Goal: Navigation & Orientation: Find specific page/section

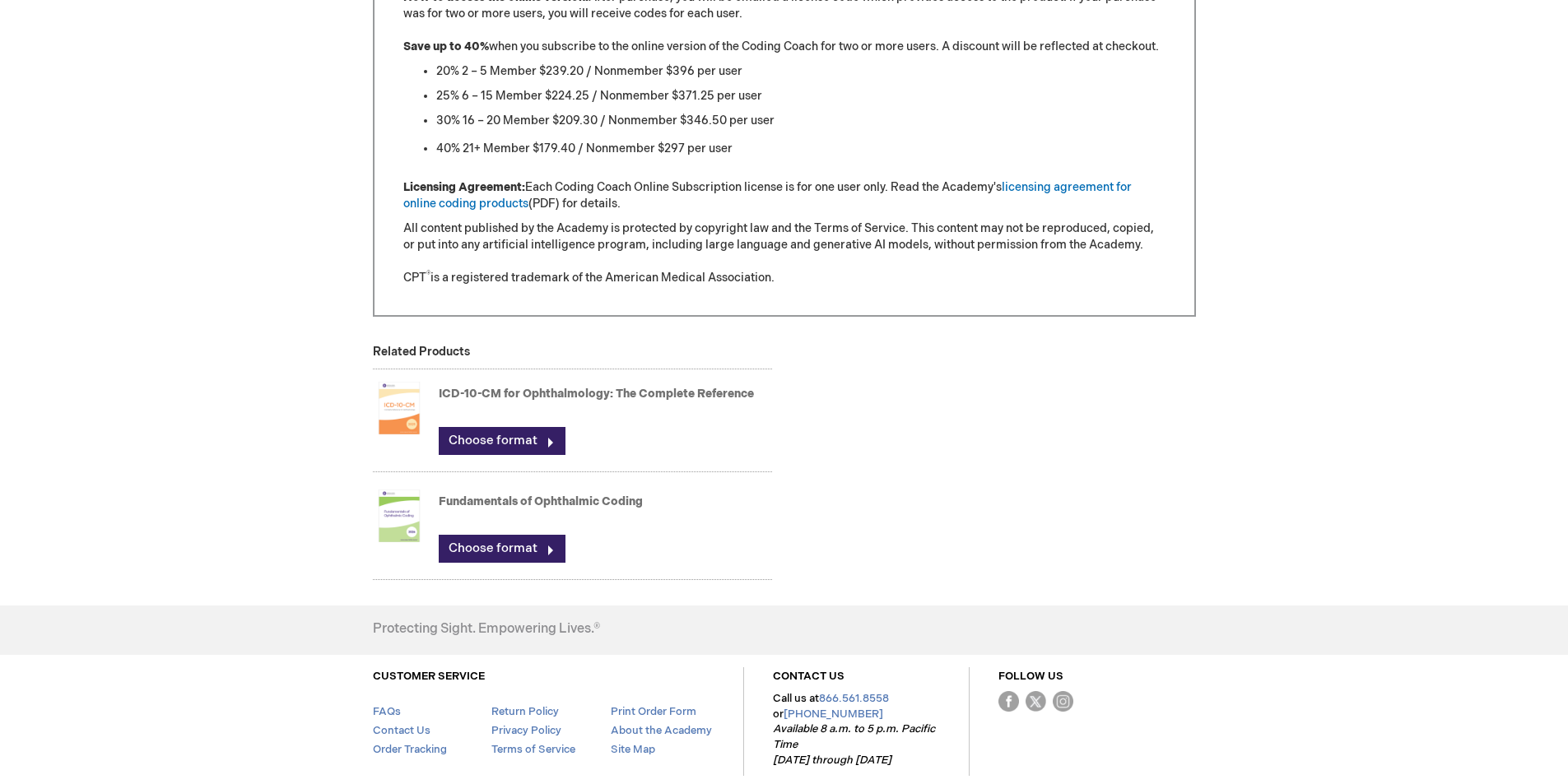
scroll to position [1728, 0]
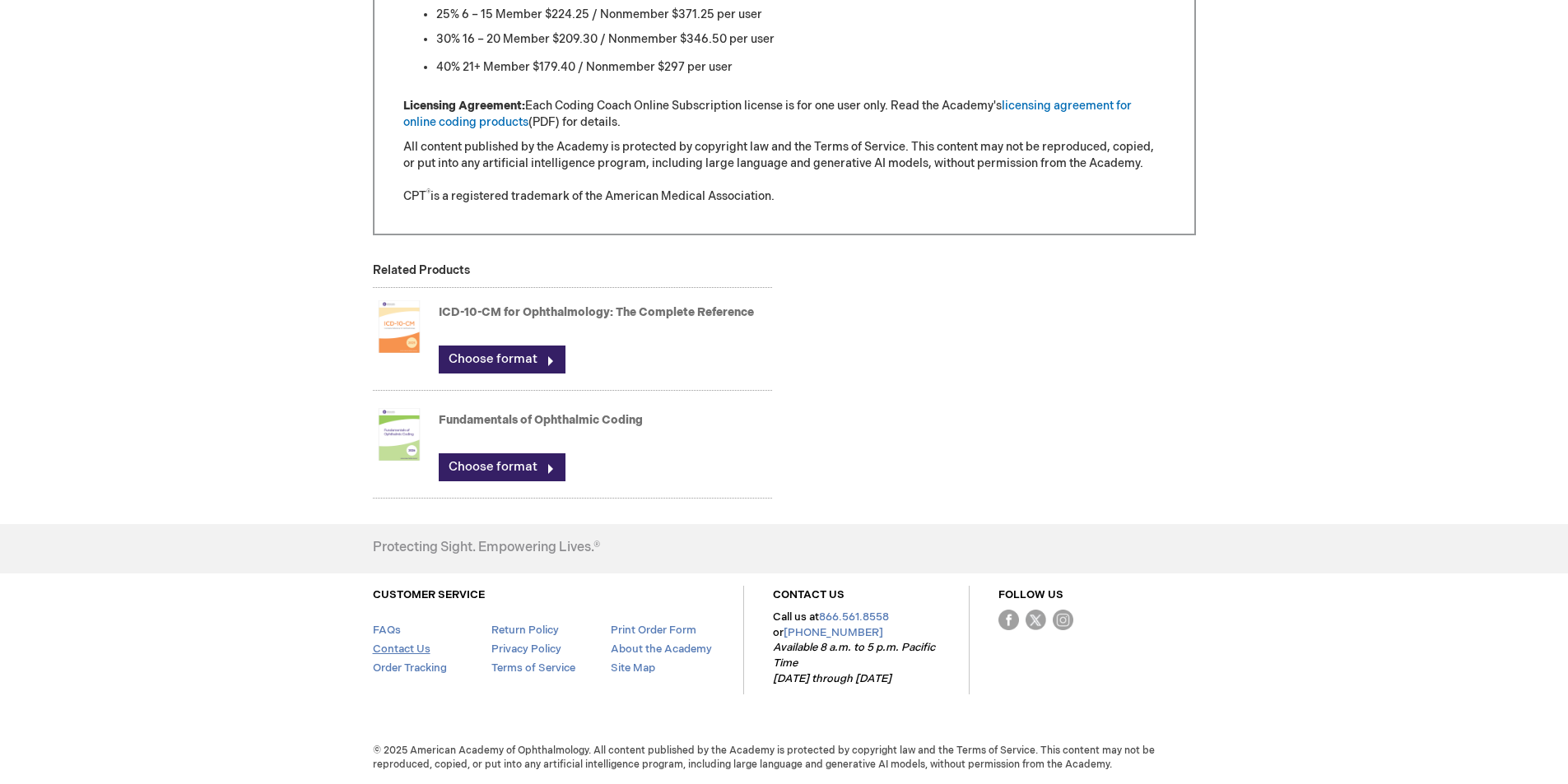
click at [403, 644] on link "Contact Us" at bounding box center [401, 648] width 57 height 13
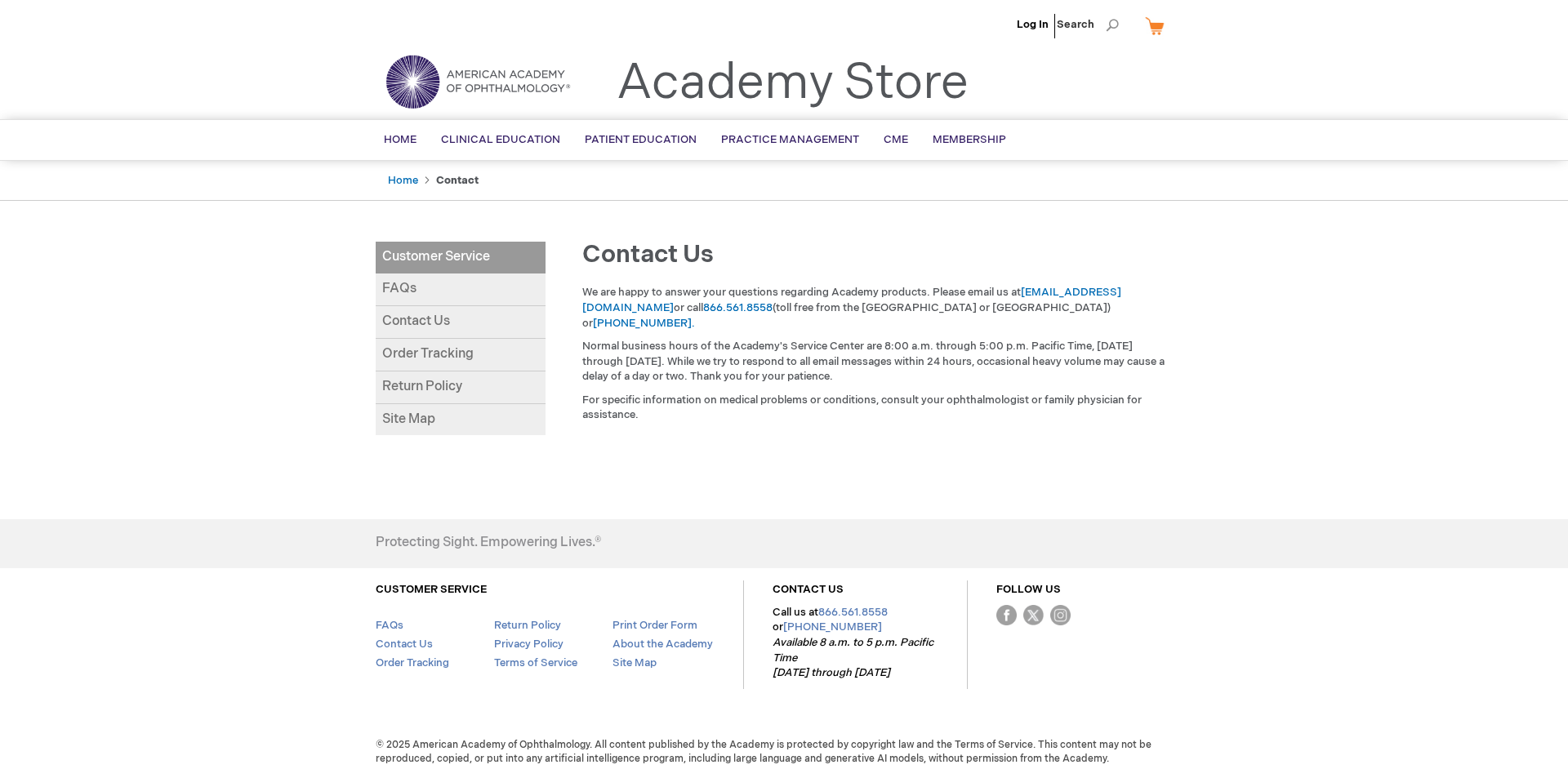
click at [414, 422] on link "Site Map" at bounding box center [460, 420] width 170 height 32
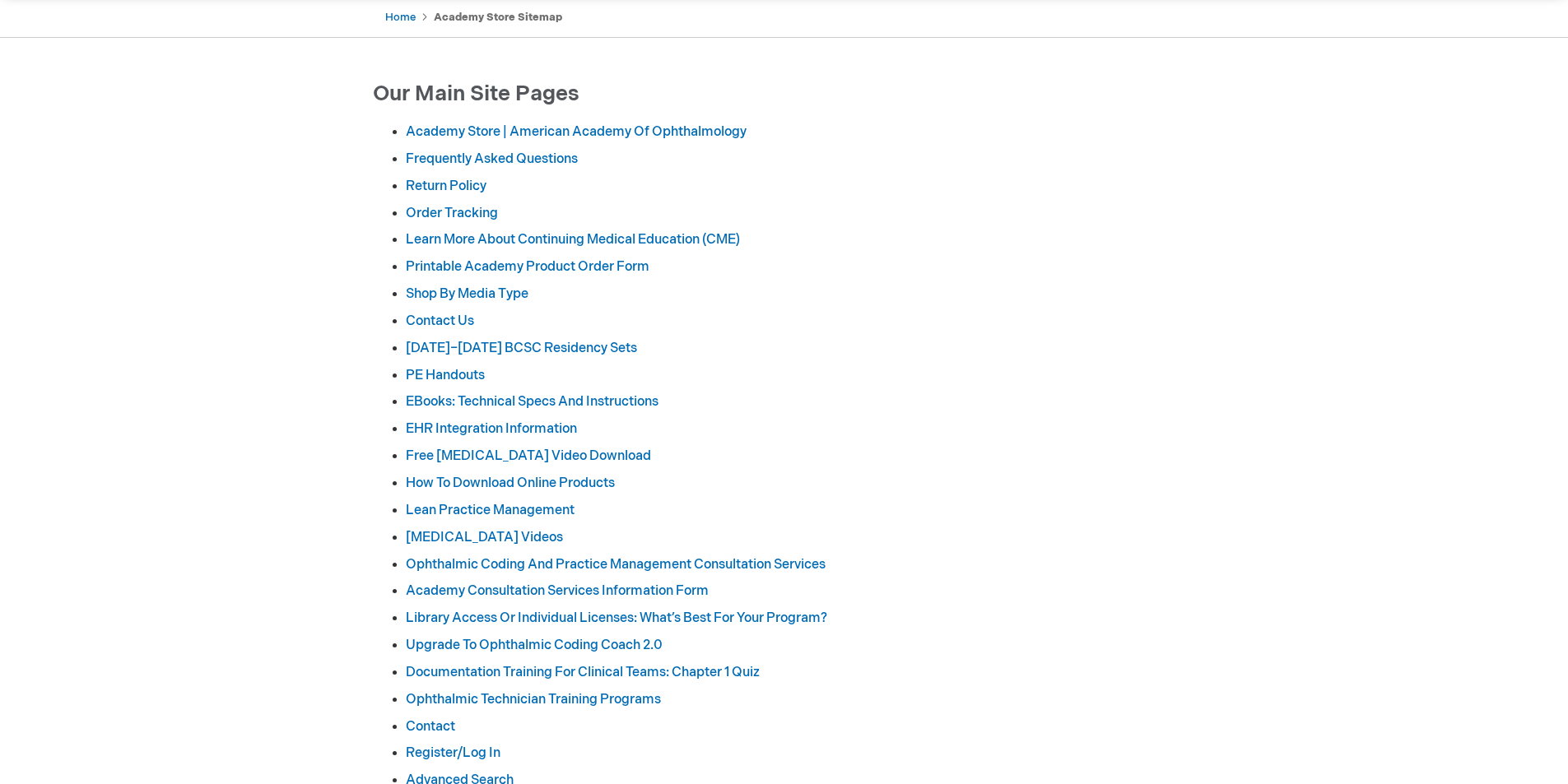
scroll to position [247, 0]
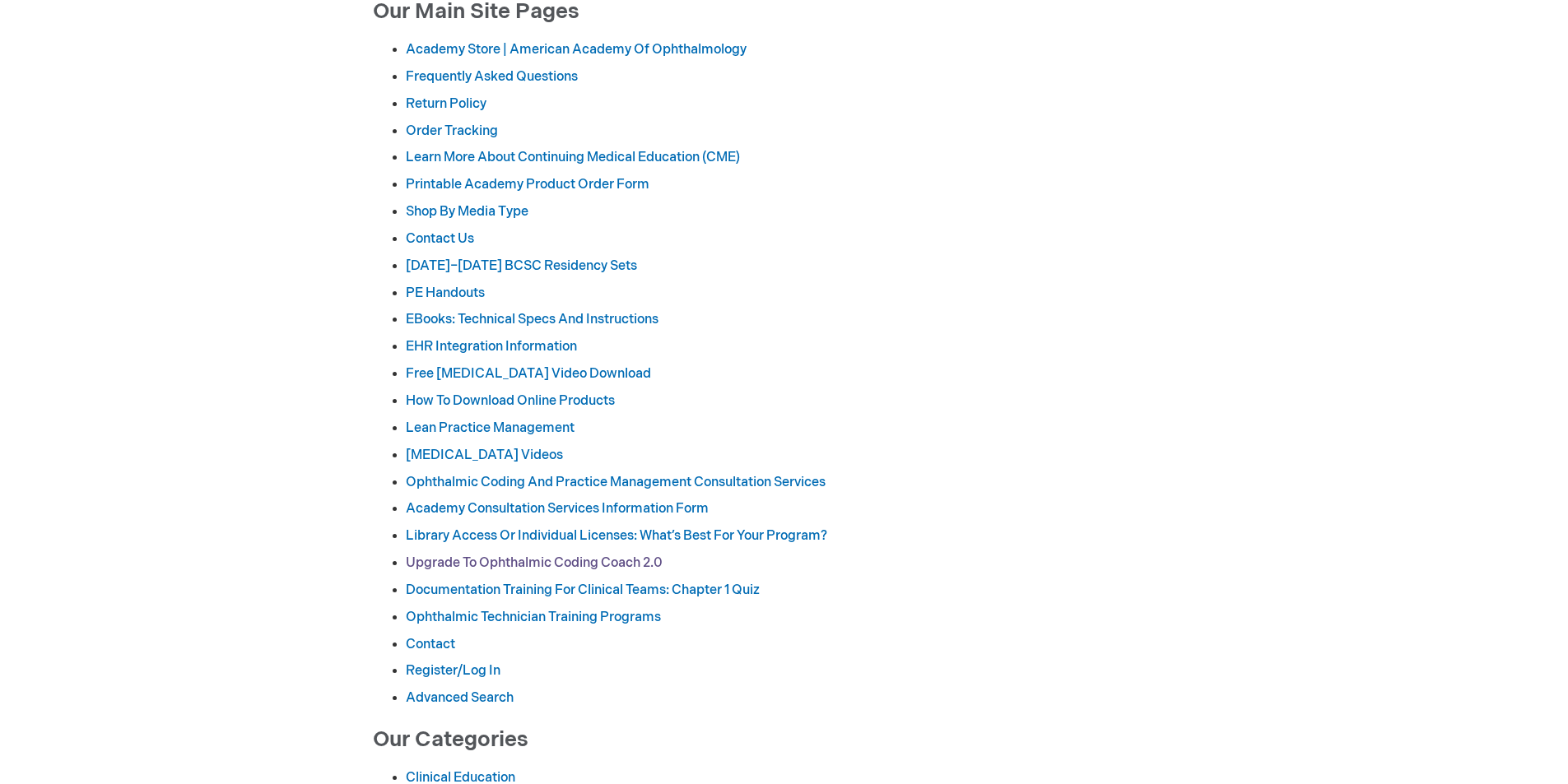
click at [577, 568] on link "Upgrade to Ophthalmic Coding Coach 2.0" at bounding box center [534, 563] width 257 height 15
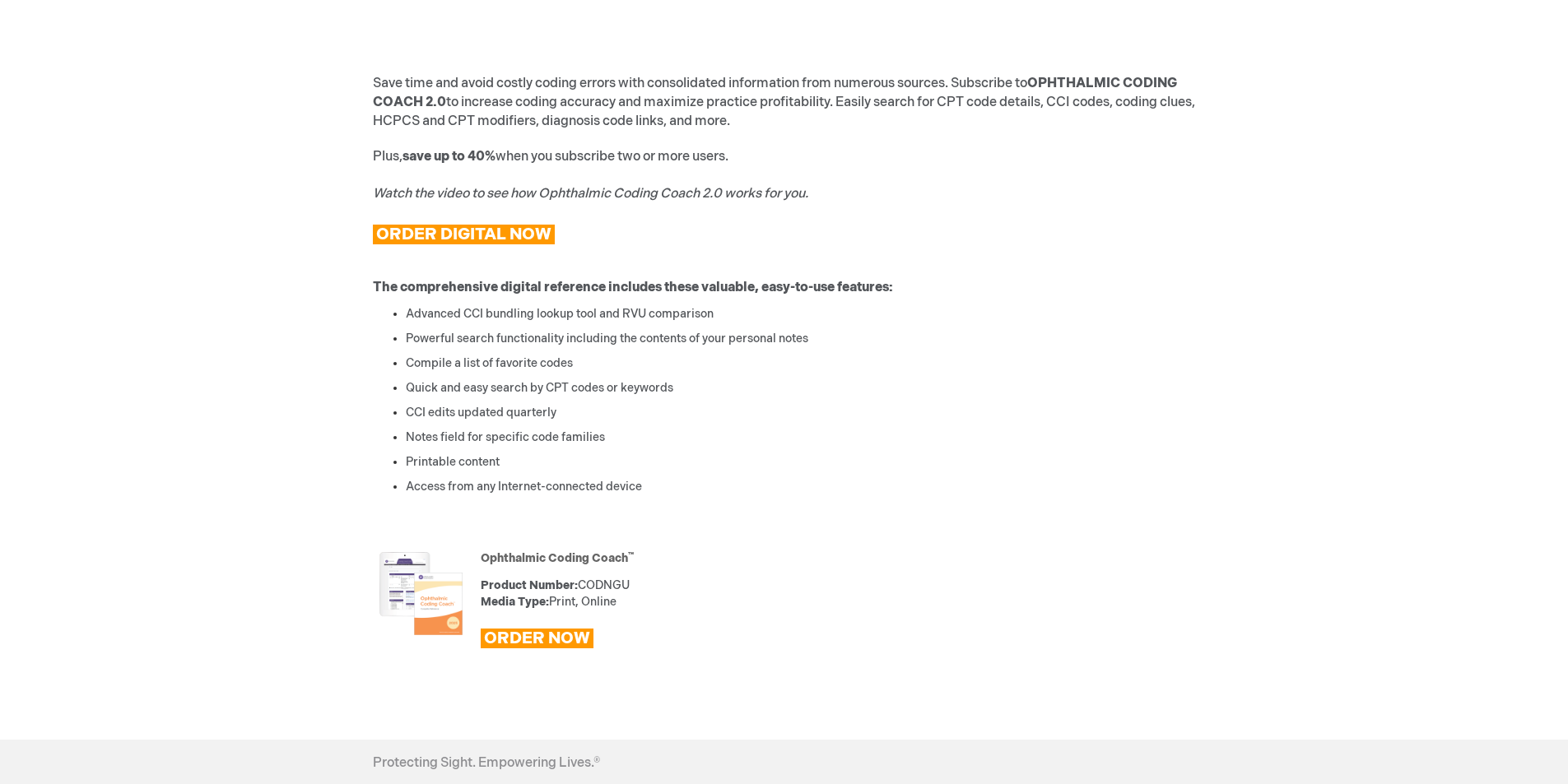
scroll to position [576, 0]
